Goal: Task Accomplishment & Management: Manage account settings

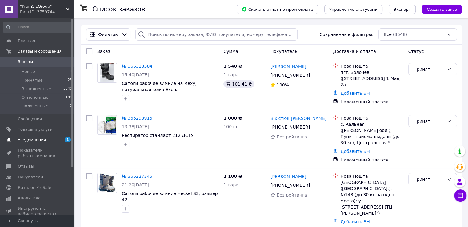
click at [38, 140] on span "Уведомления" at bounding box center [32, 140] width 28 height 6
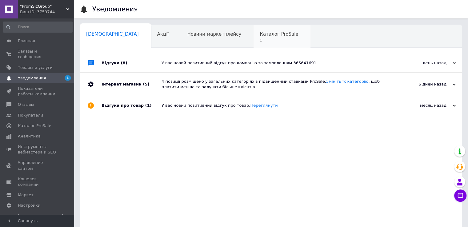
click at [254, 27] on div "Каталог ProSale 1" at bounding box center [282, 36] width 57 height 23
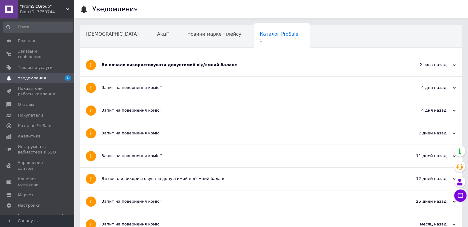
click at [168, 72] on div "Ви почали використовувати допустимий від'ємний баланс" at bounding box center [248, 65] width 293 height 22
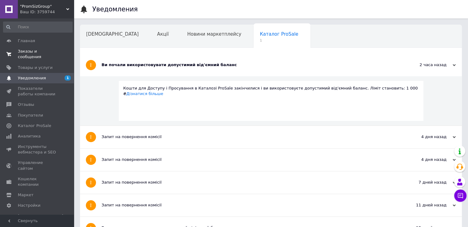
click at [42, 51] on span "Заказы и сообщения" at bounding box center [37, 54] width 39 height 11
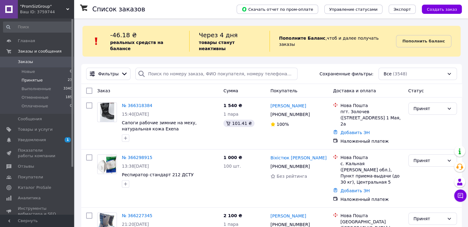
click at [34, 80] on span "Принятые" at bounding box center [32, 81] width 21 height 6
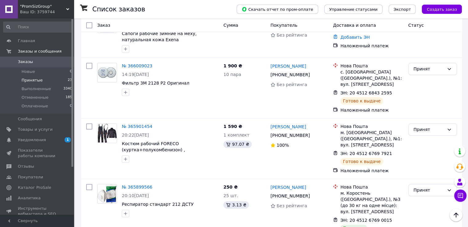
scroll to position [677, 0]
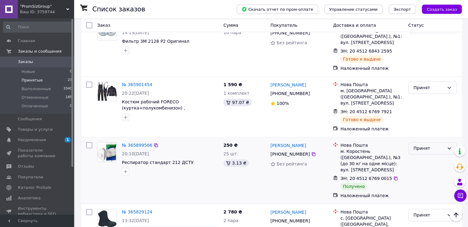
click at [430, 145] on div "Принят" at bounding box center [429, 148] width 31 height 7
click at [425, 96] on li "Выполнен" at bounding box center [433, 96] width 48 height 11
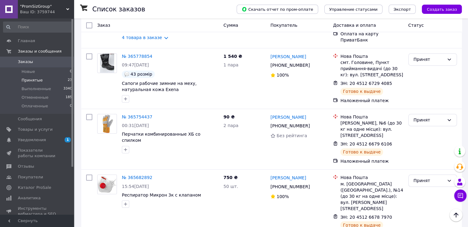
scroll to position [1022, 0]
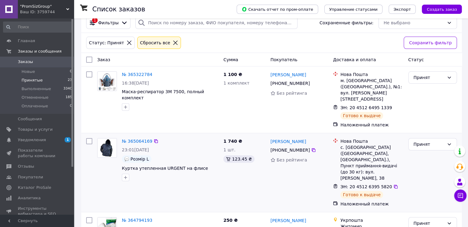
scroll to position [61, 0]
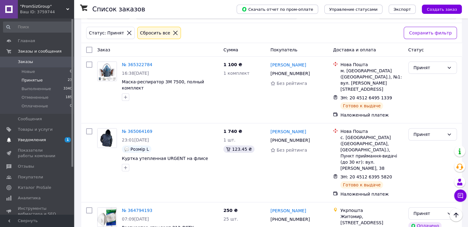
click at [42, 139] on span "Уведомления" at bounding box center [32, 140] width 28 height 6
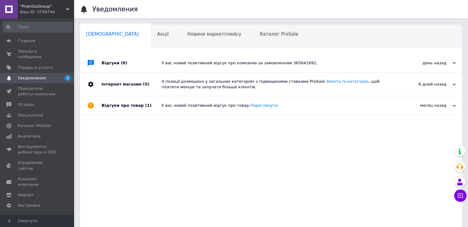
click at [203, 67] on div "У вас новий позитивний відгук про компанію за замовленням 365641691." at bounding box center [278, 63] width 233 height 18
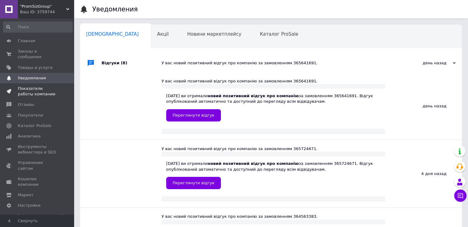
click at [32, 86] on span "Показатели работы компании" at bounding box center [37, 91] width 39 height 11
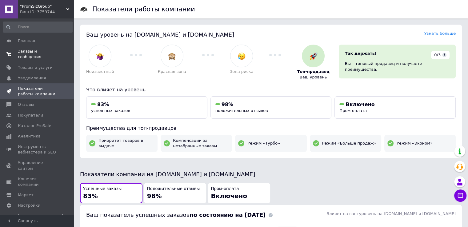
click at [39, 52] on span "Заказы и сообщения" at bounding box center [37, 54] width 39 height 11
